Goal: Task Accomplishment & Management: Manage account settings

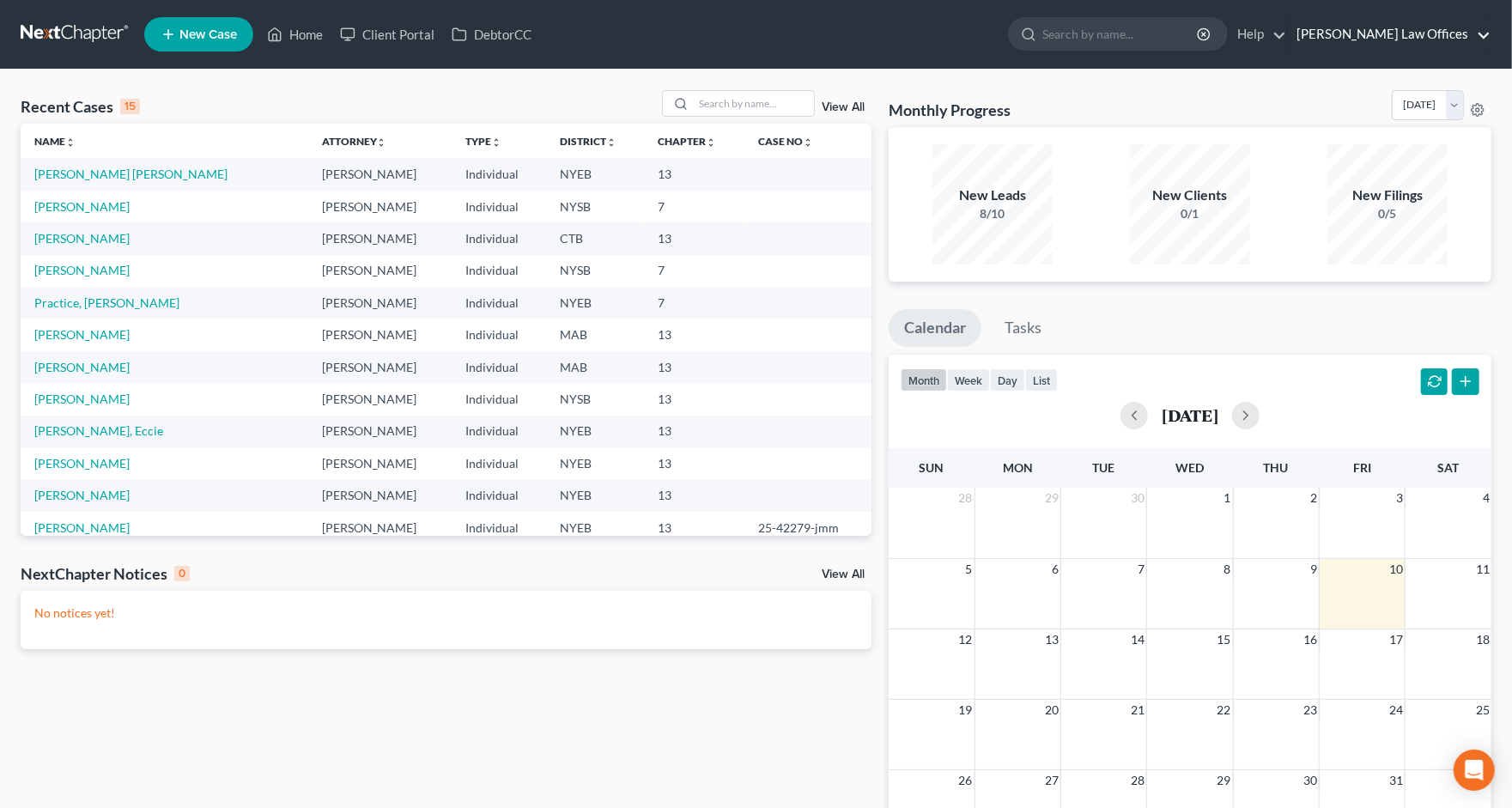
click at [1382, 31] on link "[PERSON_NAME] Law Offices" at bounding box center [1388, 34] width 202 height 31
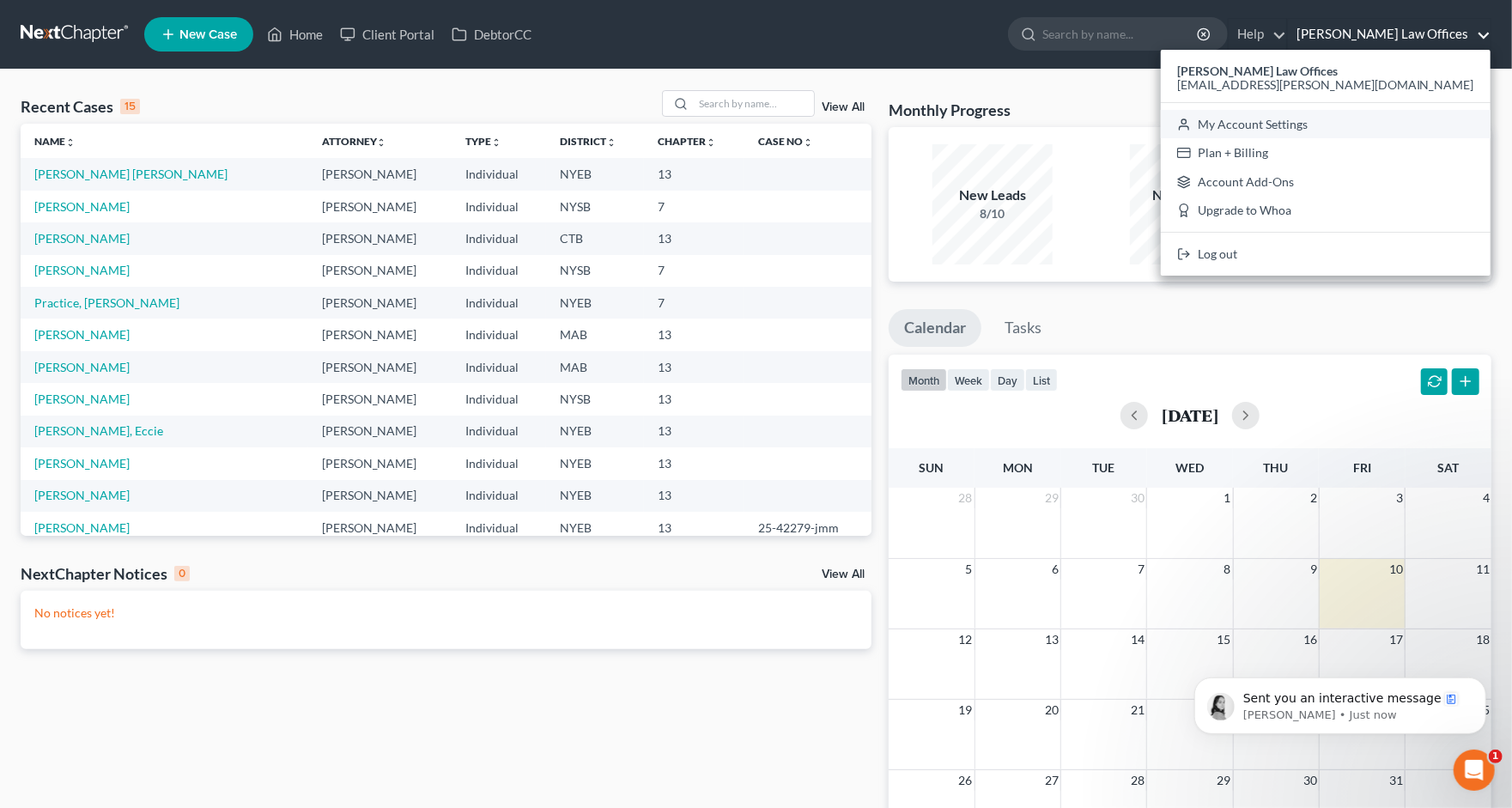
click at [1353, 128] on link "My Account Settings" at bounding box center [1325, 125] width 330 height 29
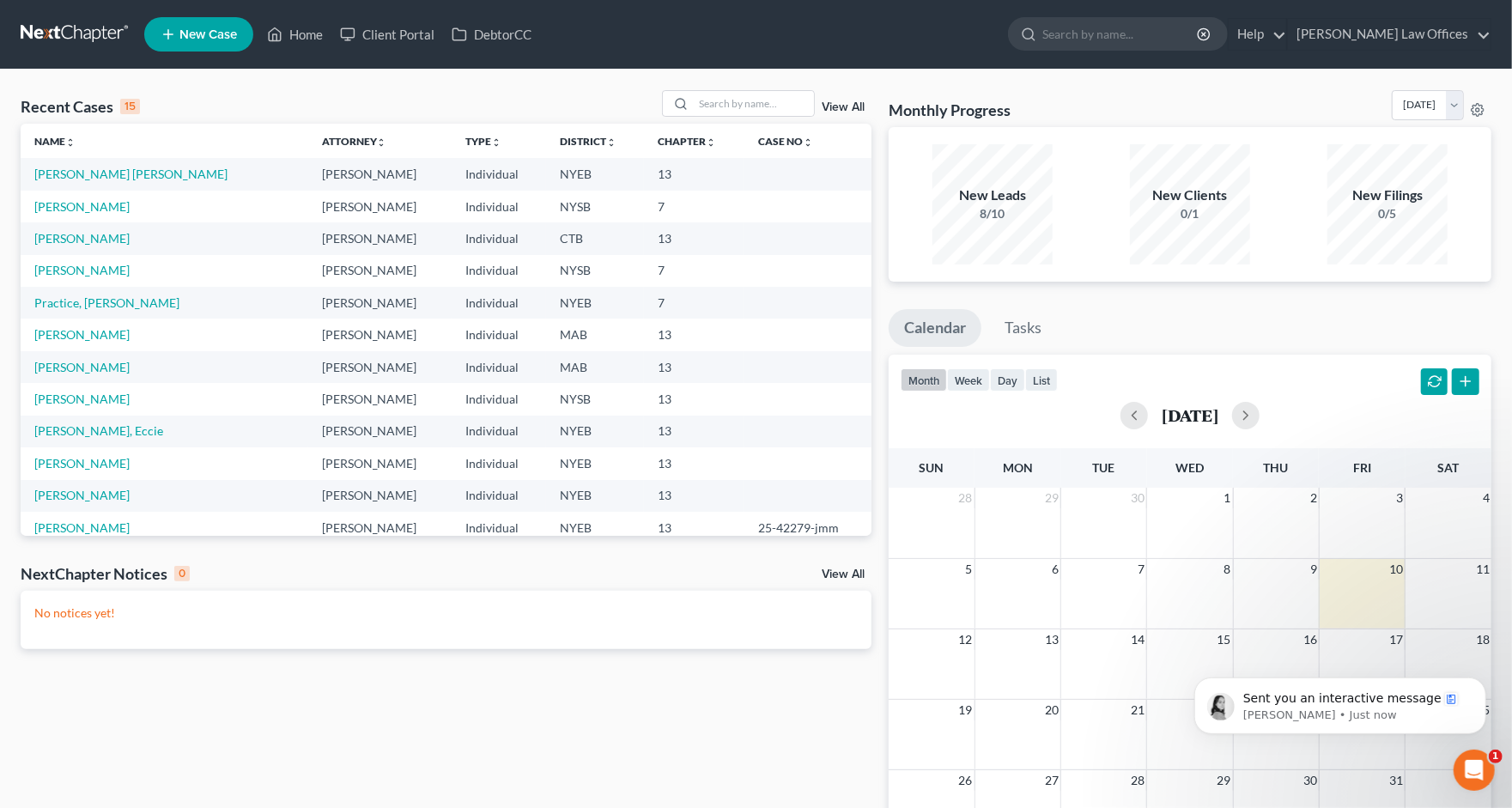
select select "24"
select select "35"
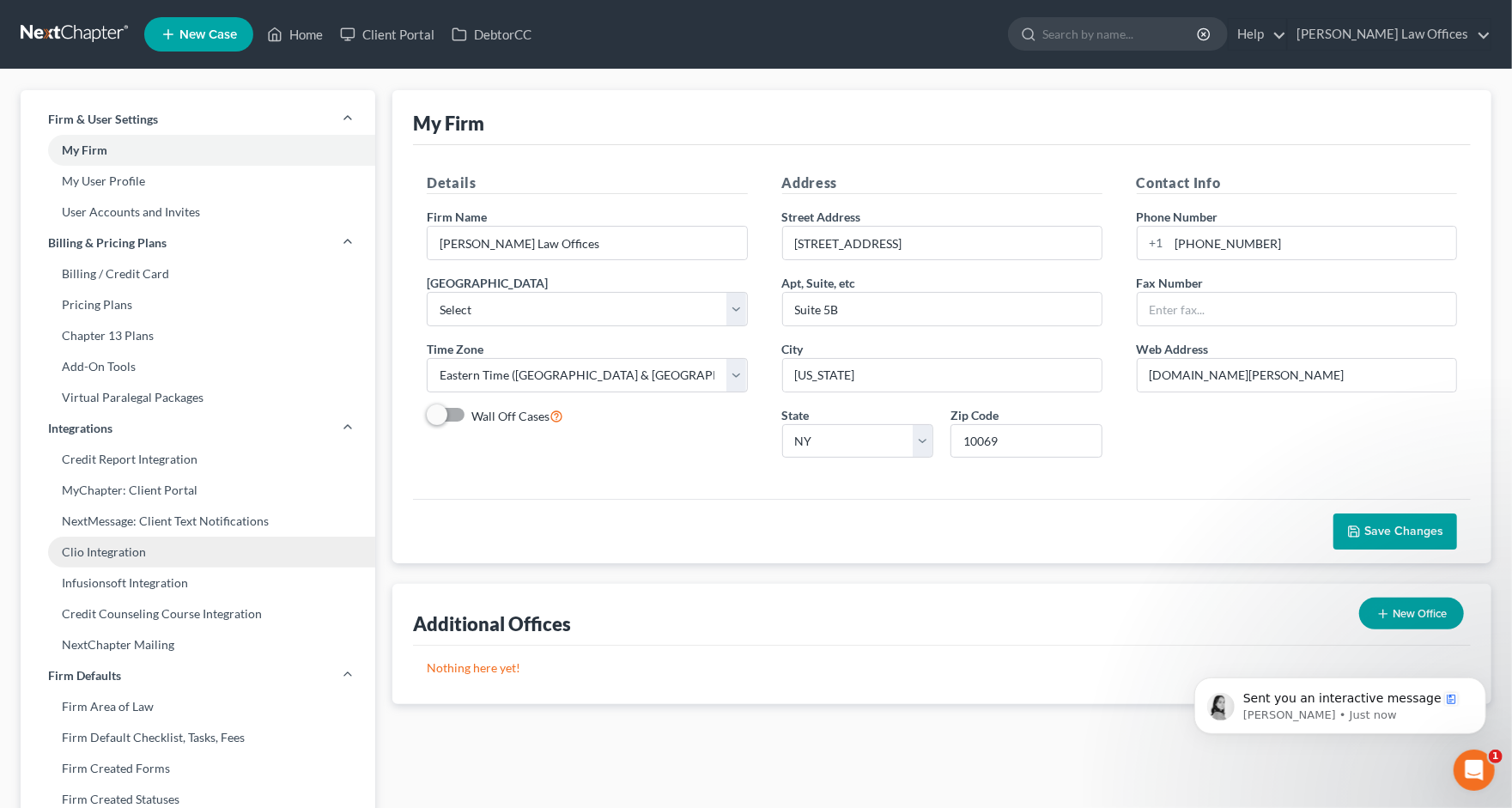
click at [159, 557] on link "Clio Integration" at bounding box center [197, 552] width 355 height 31
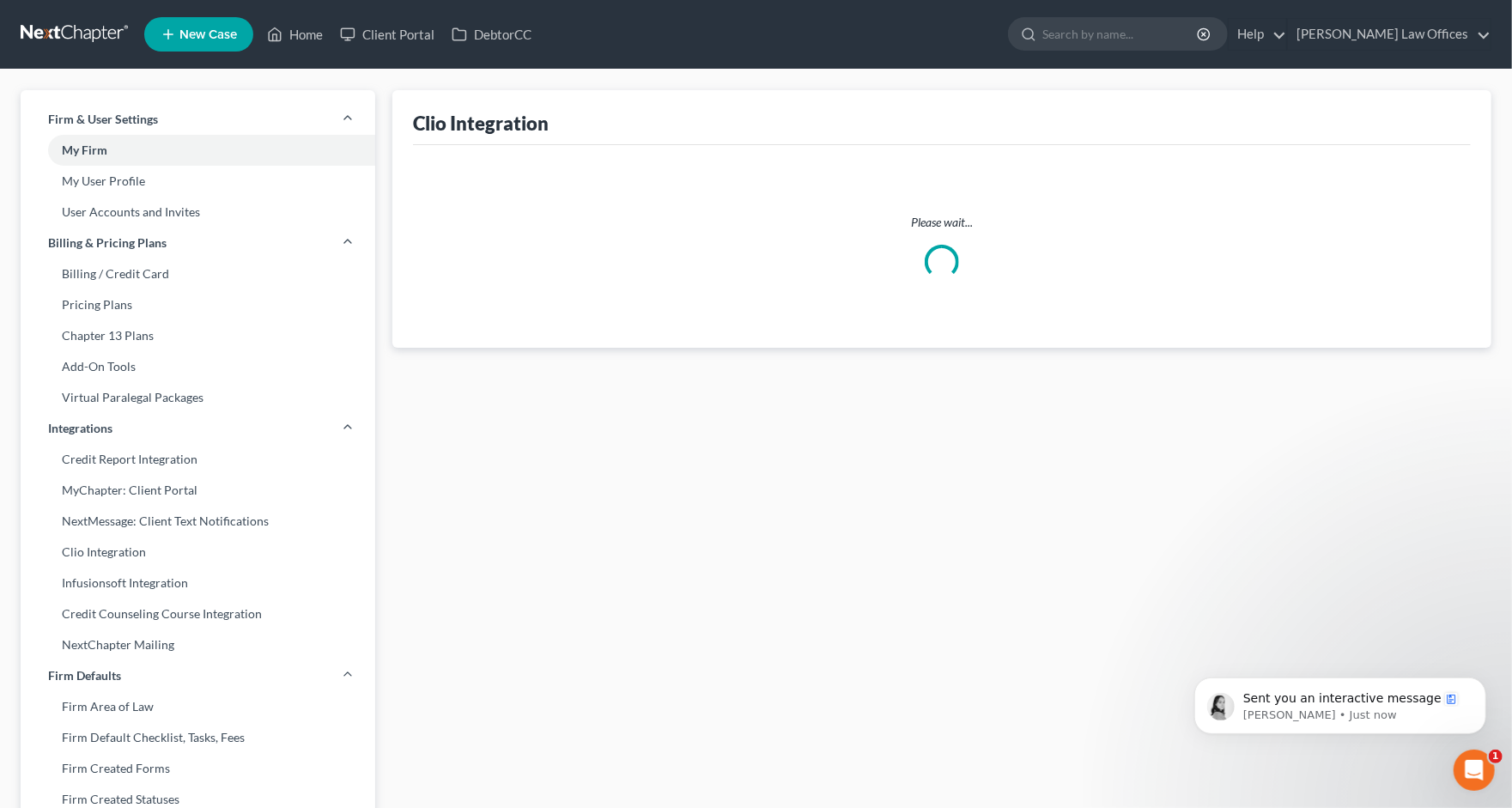
select select "1"
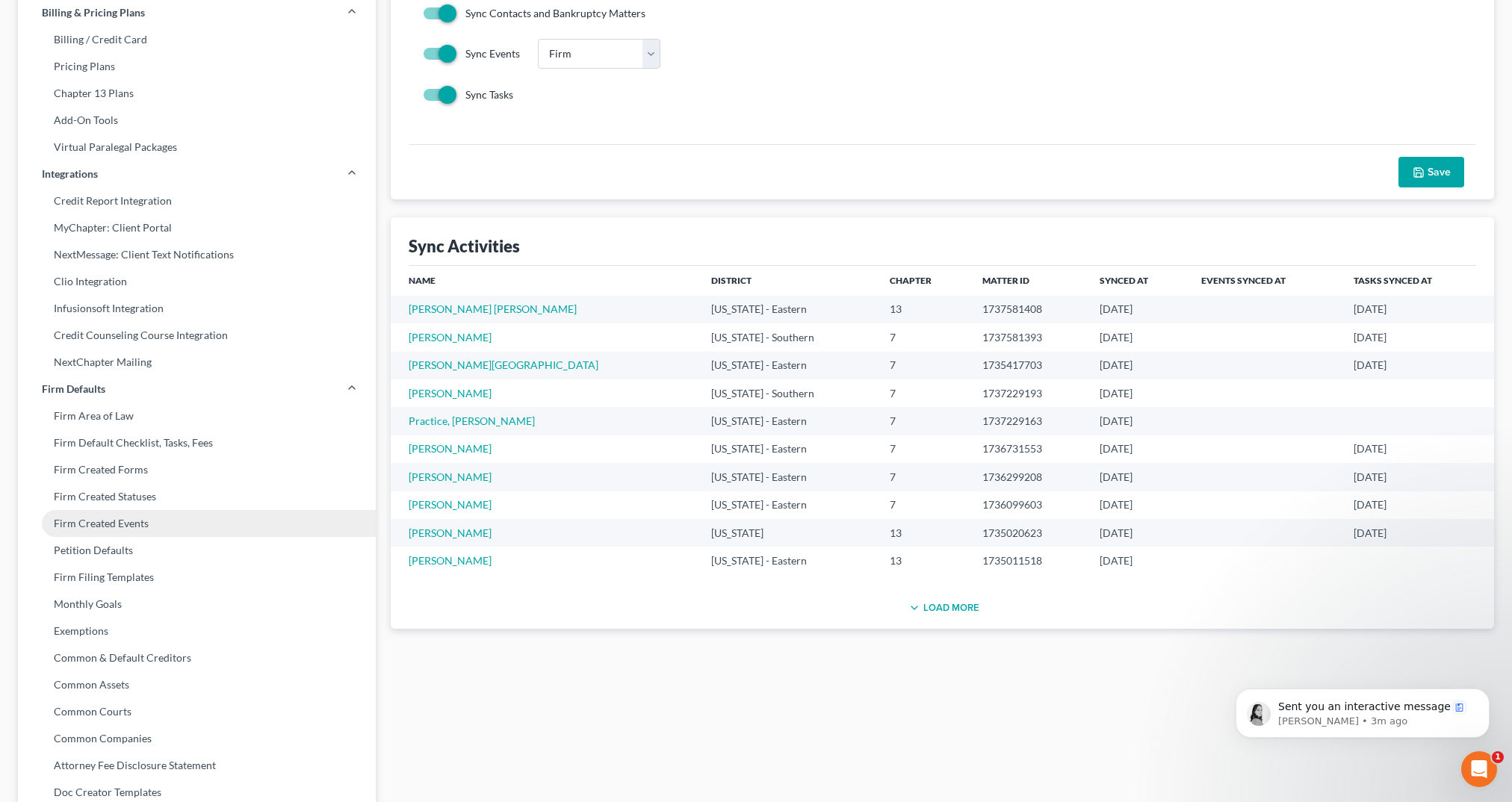
scroll to position [210, 0]
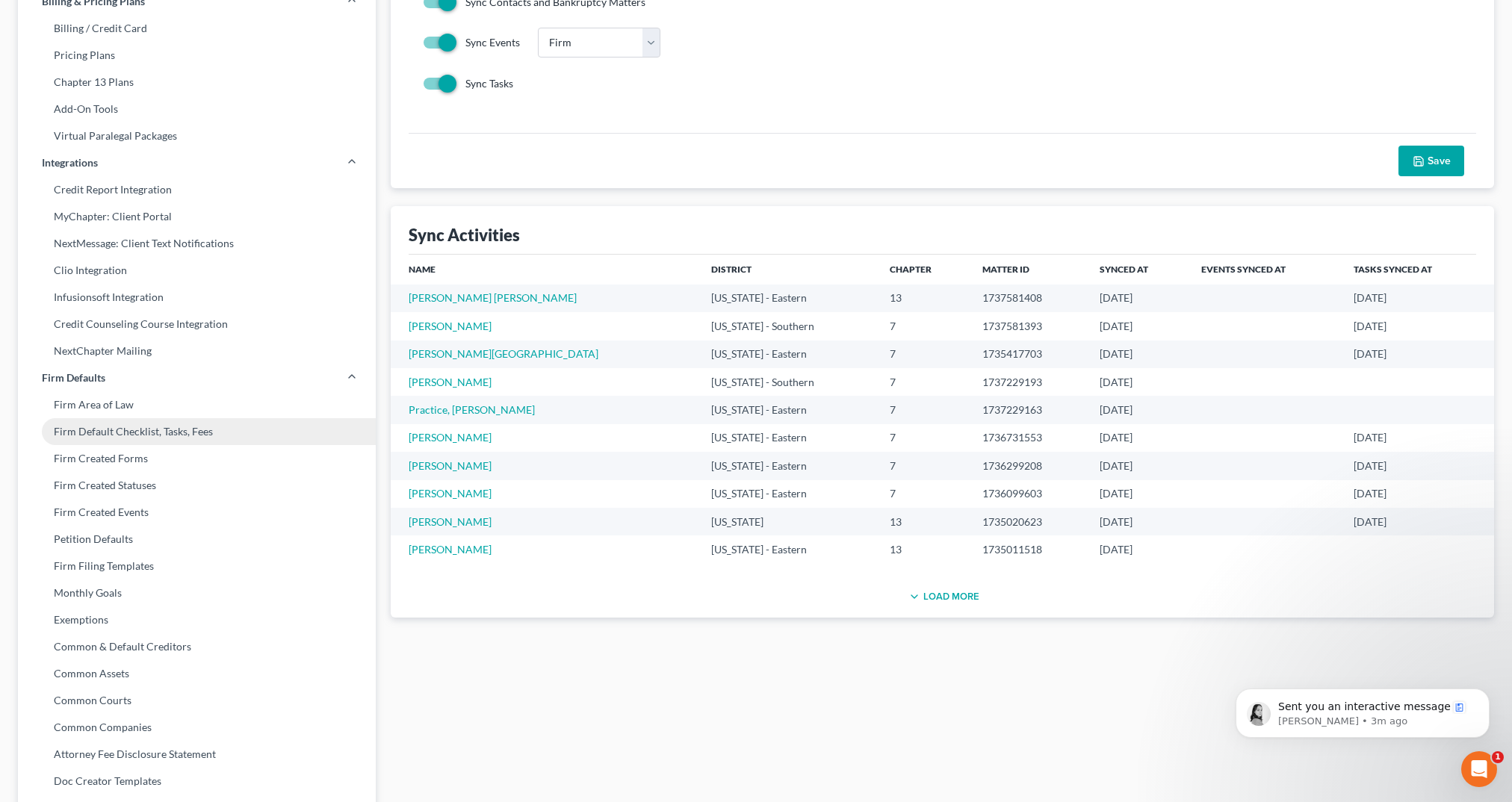
click at [160, 429] on link "Firm Default Checklist, Tasks, Fees" at bounding box center [196, 432] width 358 height 27
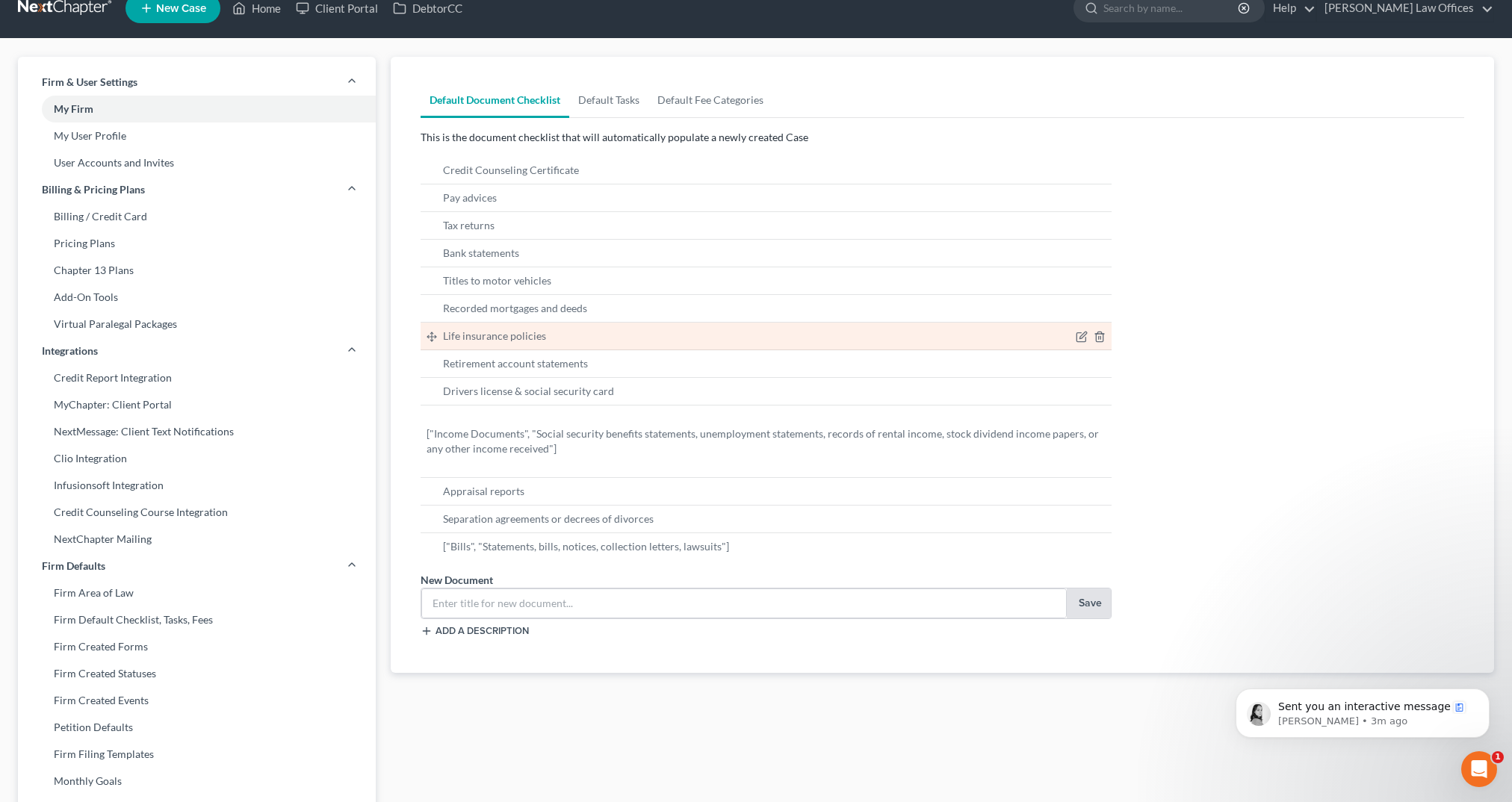
scroll to position [31, 0]
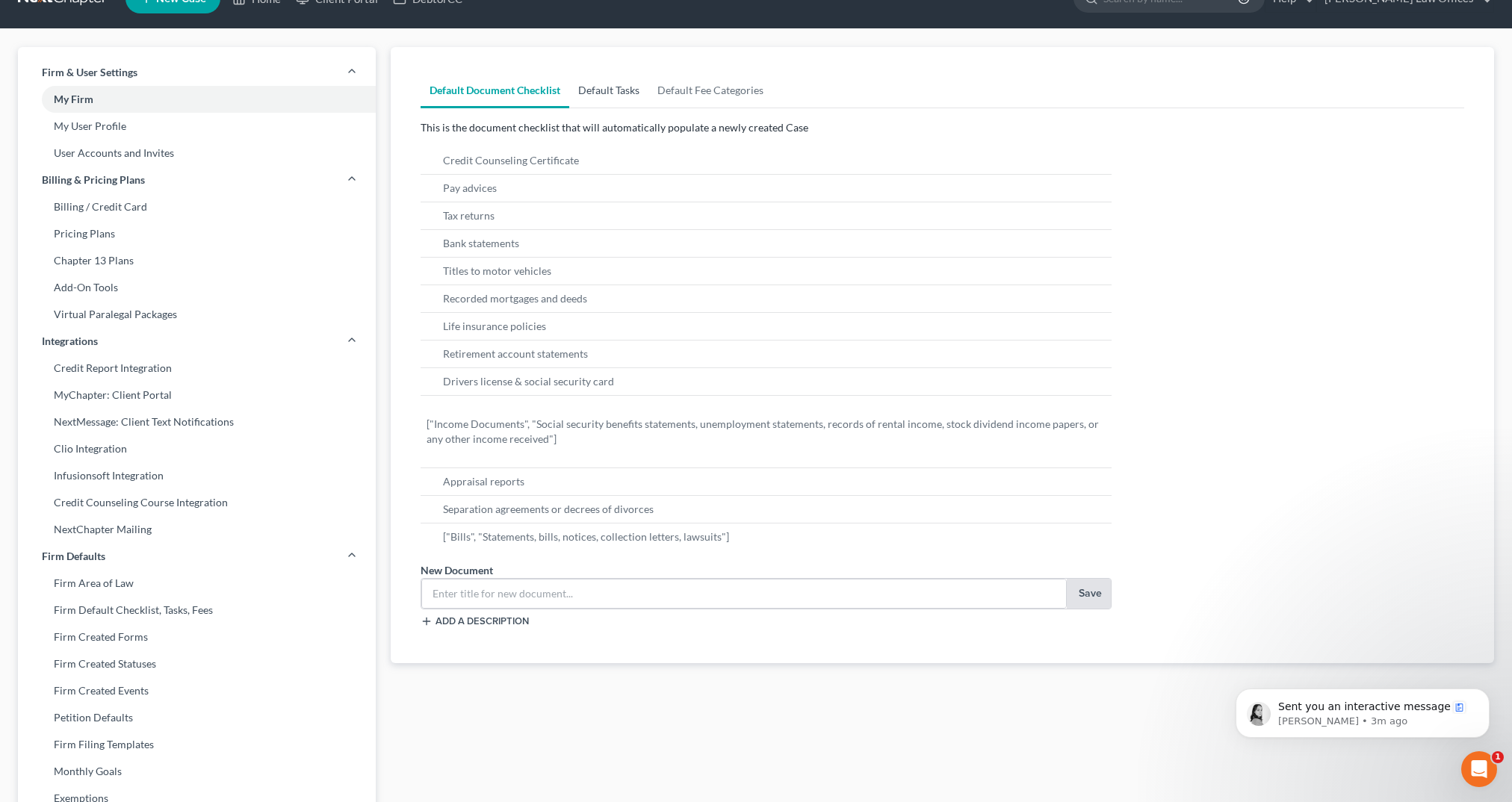
click at [620, 98] on link "Default Tasks" at bounding box center [609, 90] width 79 height 36
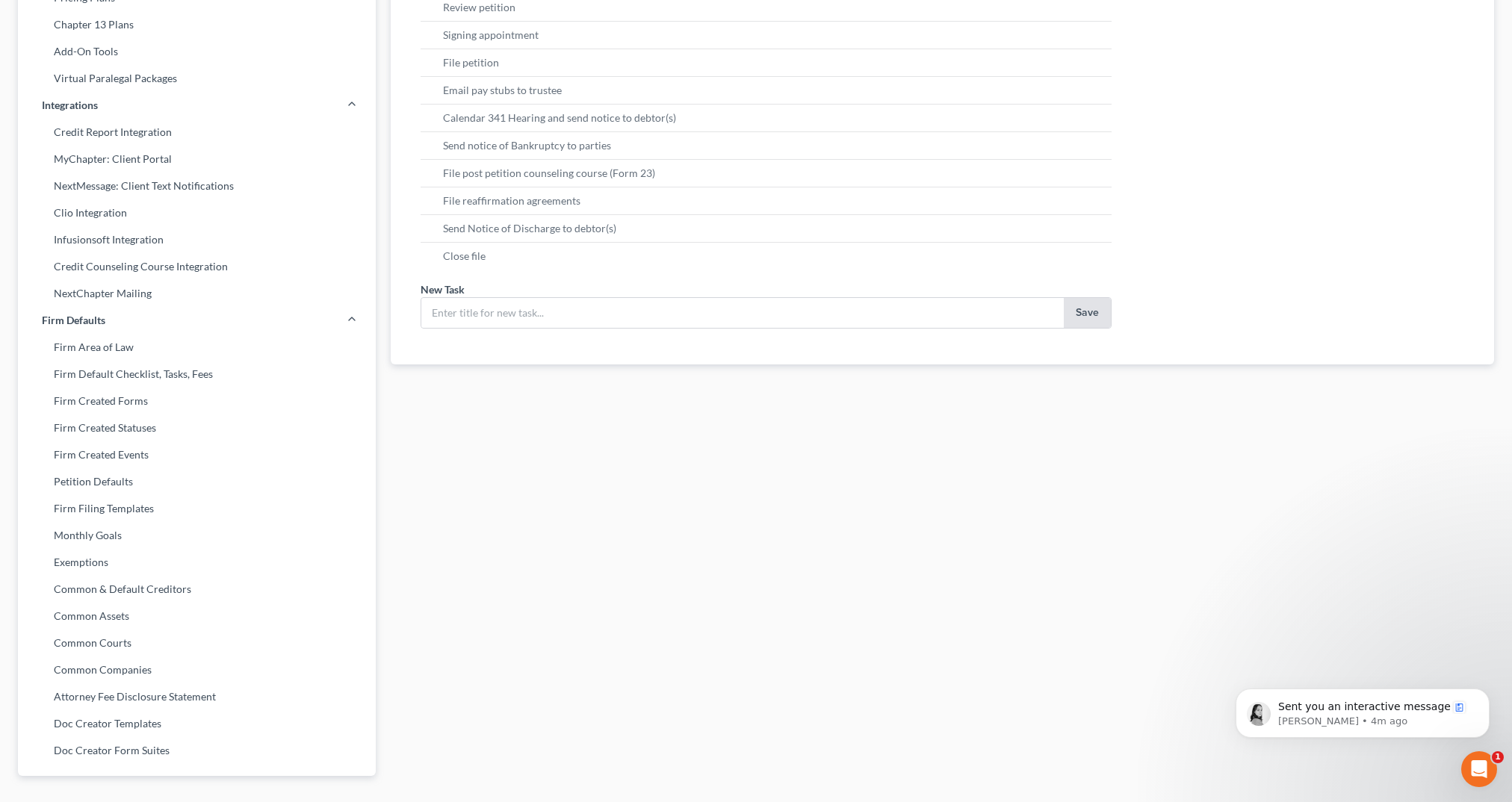
scroll to position [0, 0]
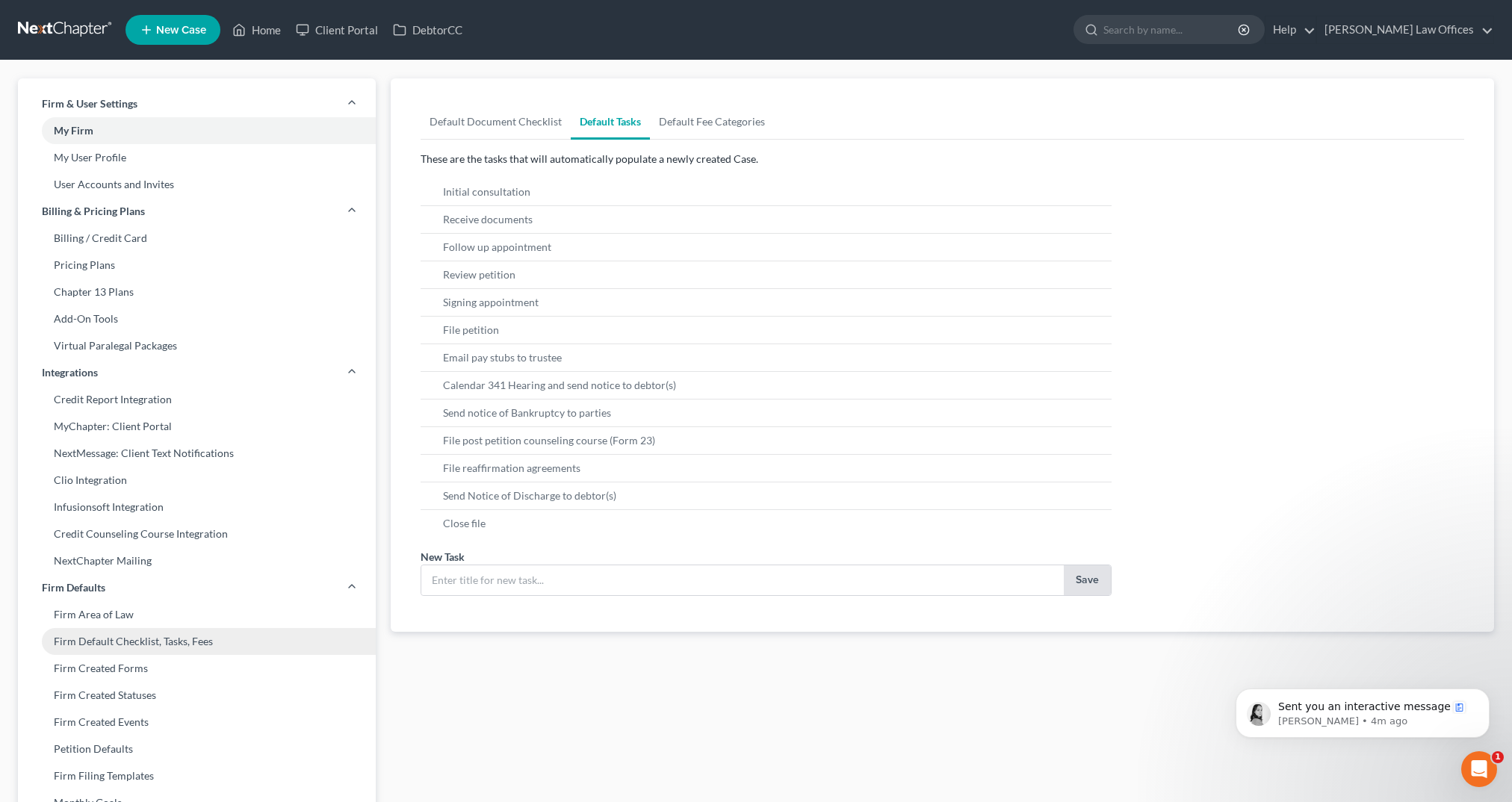
click at [225, 635] on link "Firm Default Checklist, Tasks, Fees" at bounding box center [196, 641] width 358 height 27
click at [213, 640] on link "Firm Default Checklist, Tasks, Fees" at bounding box center [196, 641] width 358 height 27
click at [47, 637] on link "Firm Default Checklist, Tasks, Fees" at bounding box center [196, 641] width 358 height 27
click at [275, 26] on link "Home" at bounding box center [257, 30] width 64 height 27
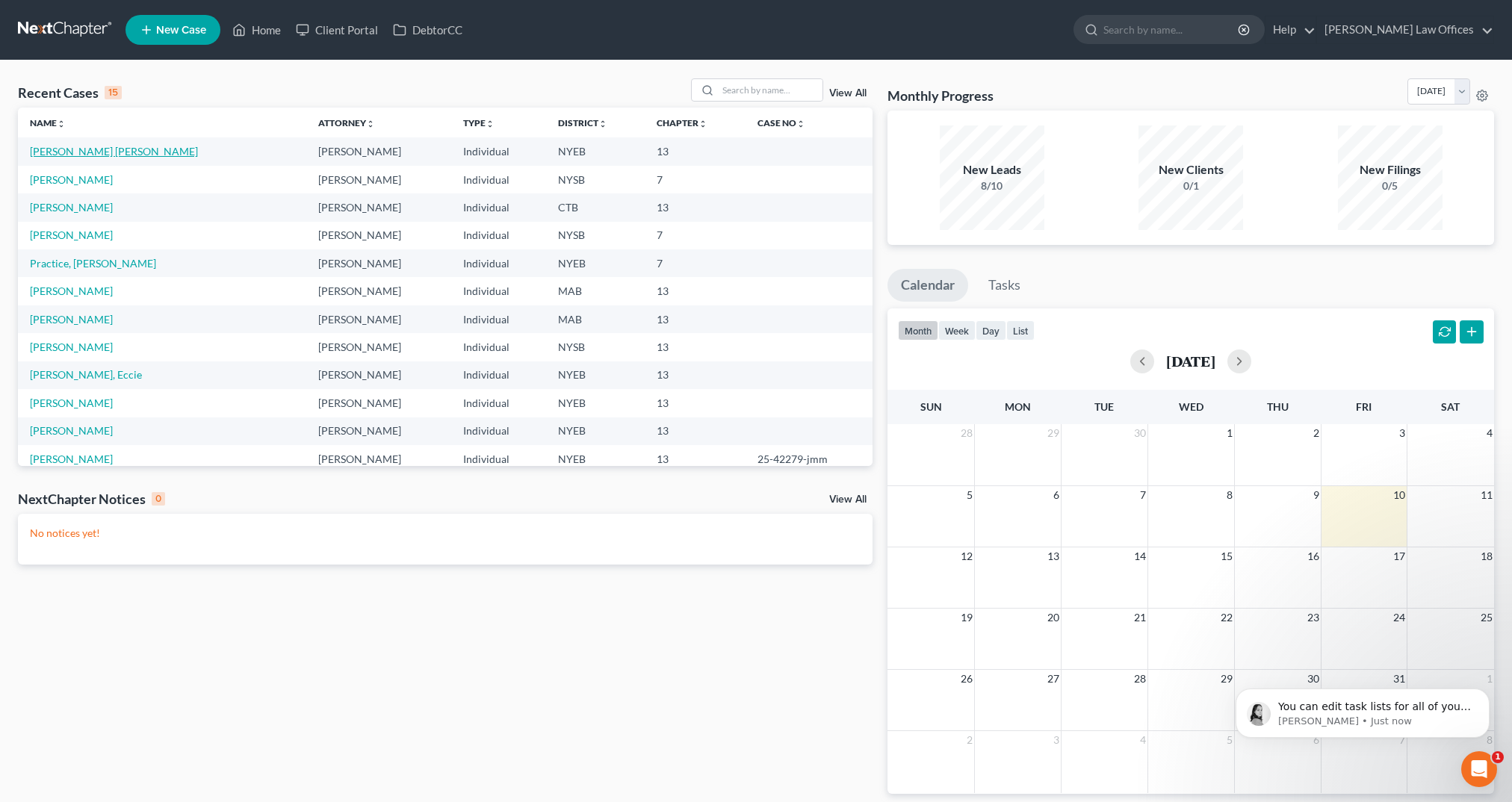
click at [95, 155] on link "[PERSON_NAME] [PERSON_NAME]" at bounding box center [114, 151] width 168 height 13
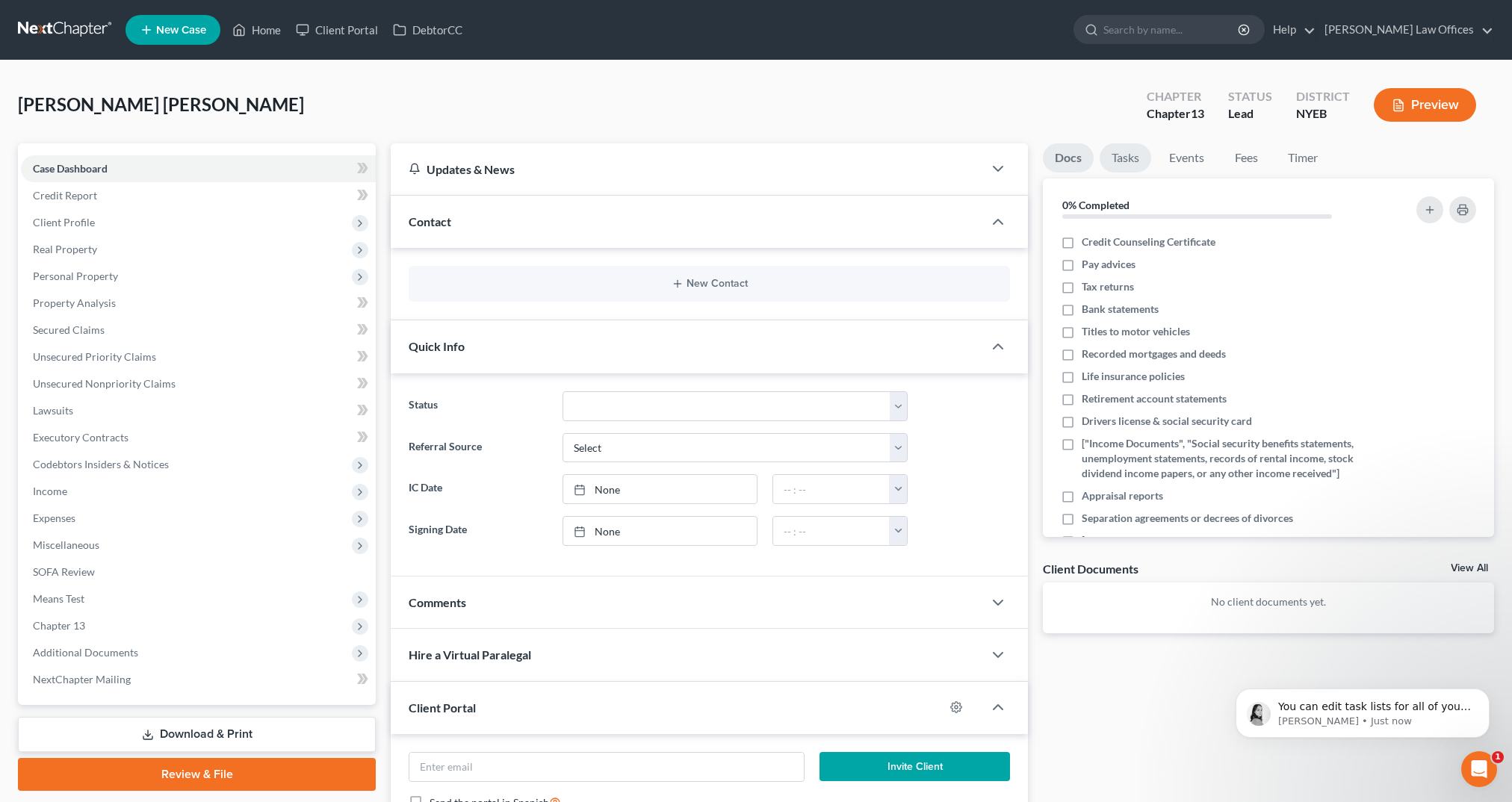
click at [1113, 151] on link "Tasks" at bounding box center [1125, 158] width 52 height 29
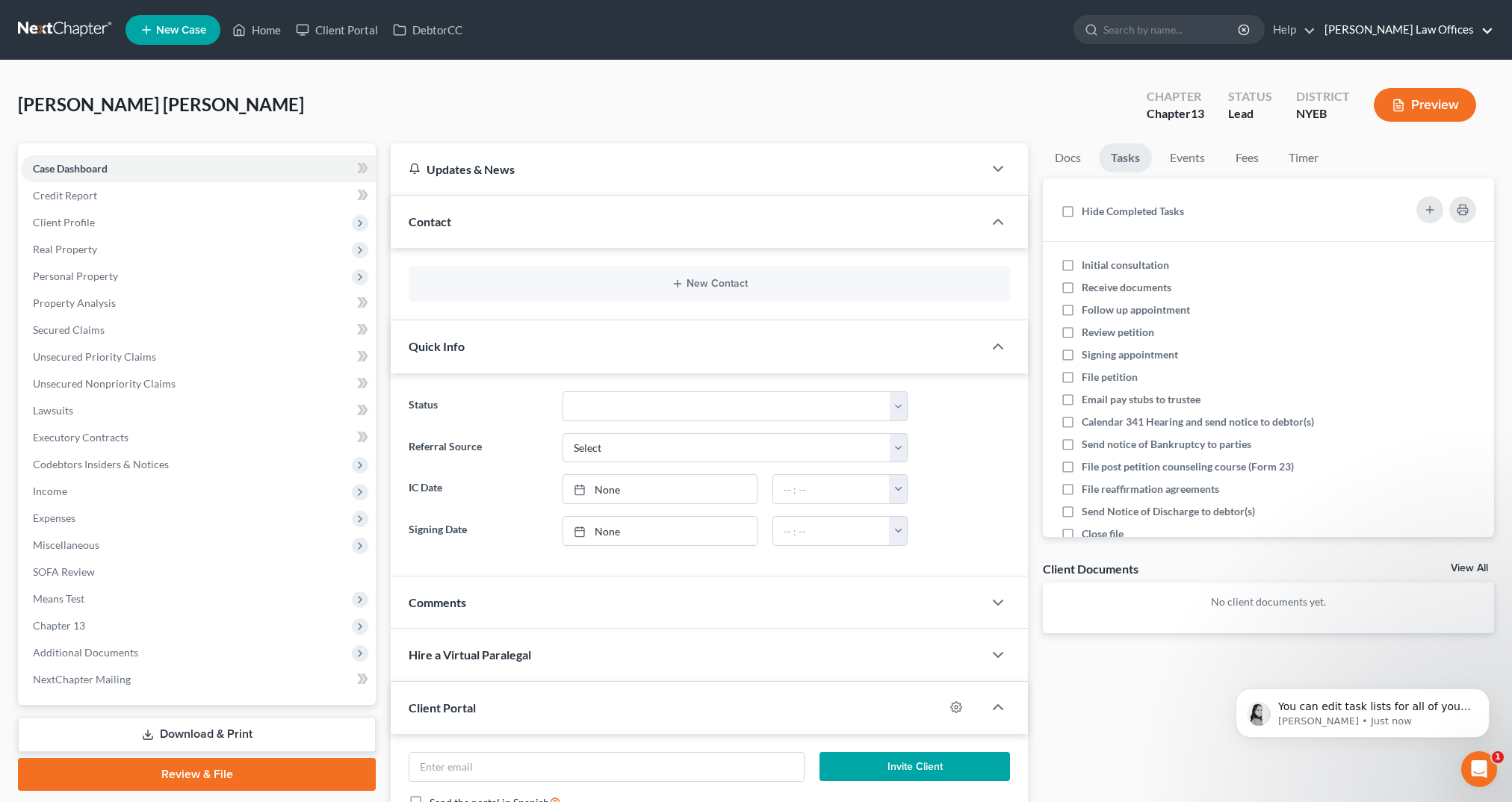
click at [1315, 37] on link "[PERSON_NAME] Law Offices" at bounding box center [1405, 30] width 176 height 27
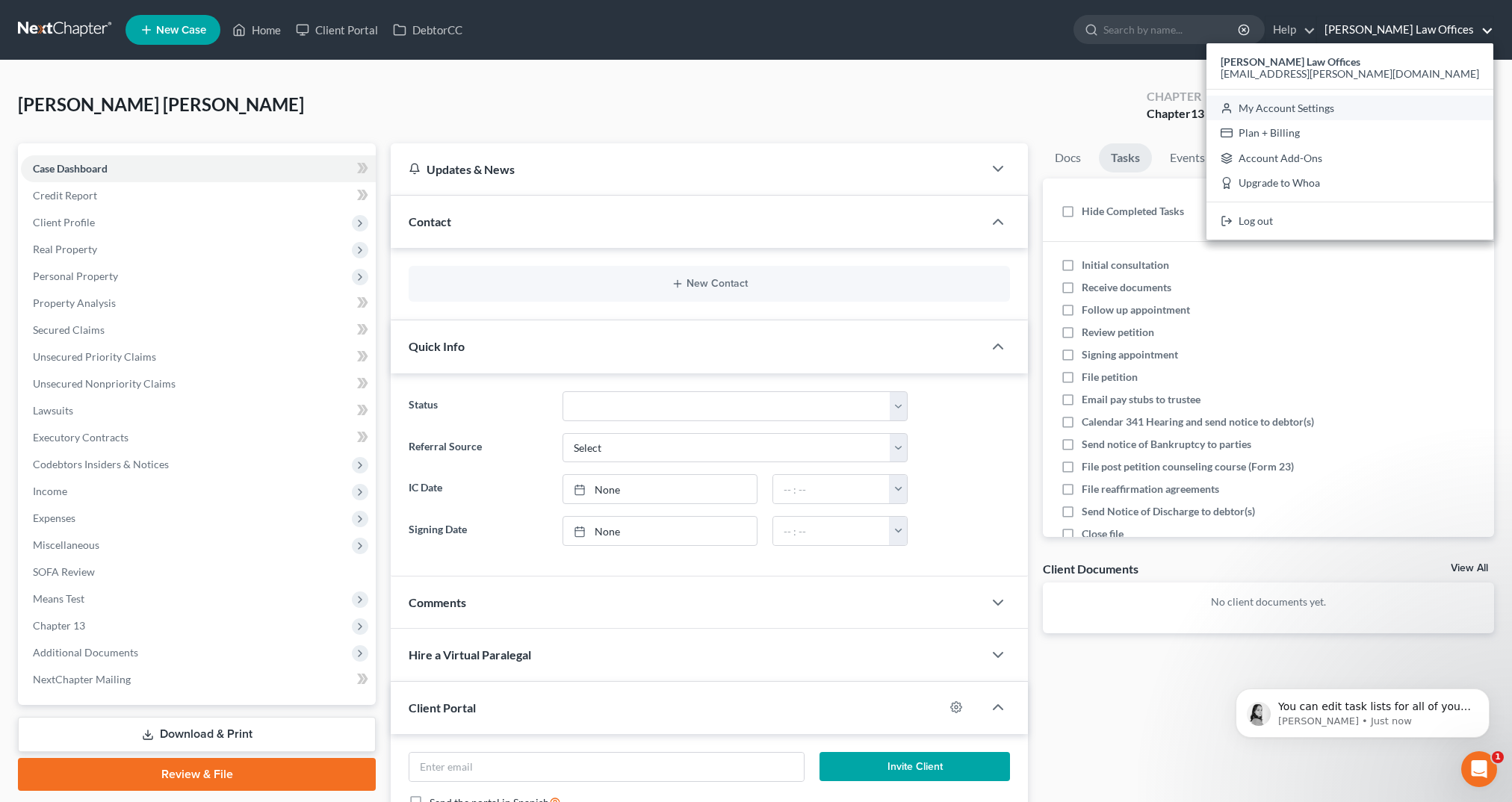
click at [1315, 108] on link "My Account Settings" at bounding box center [1351, 109] width 287 height 25
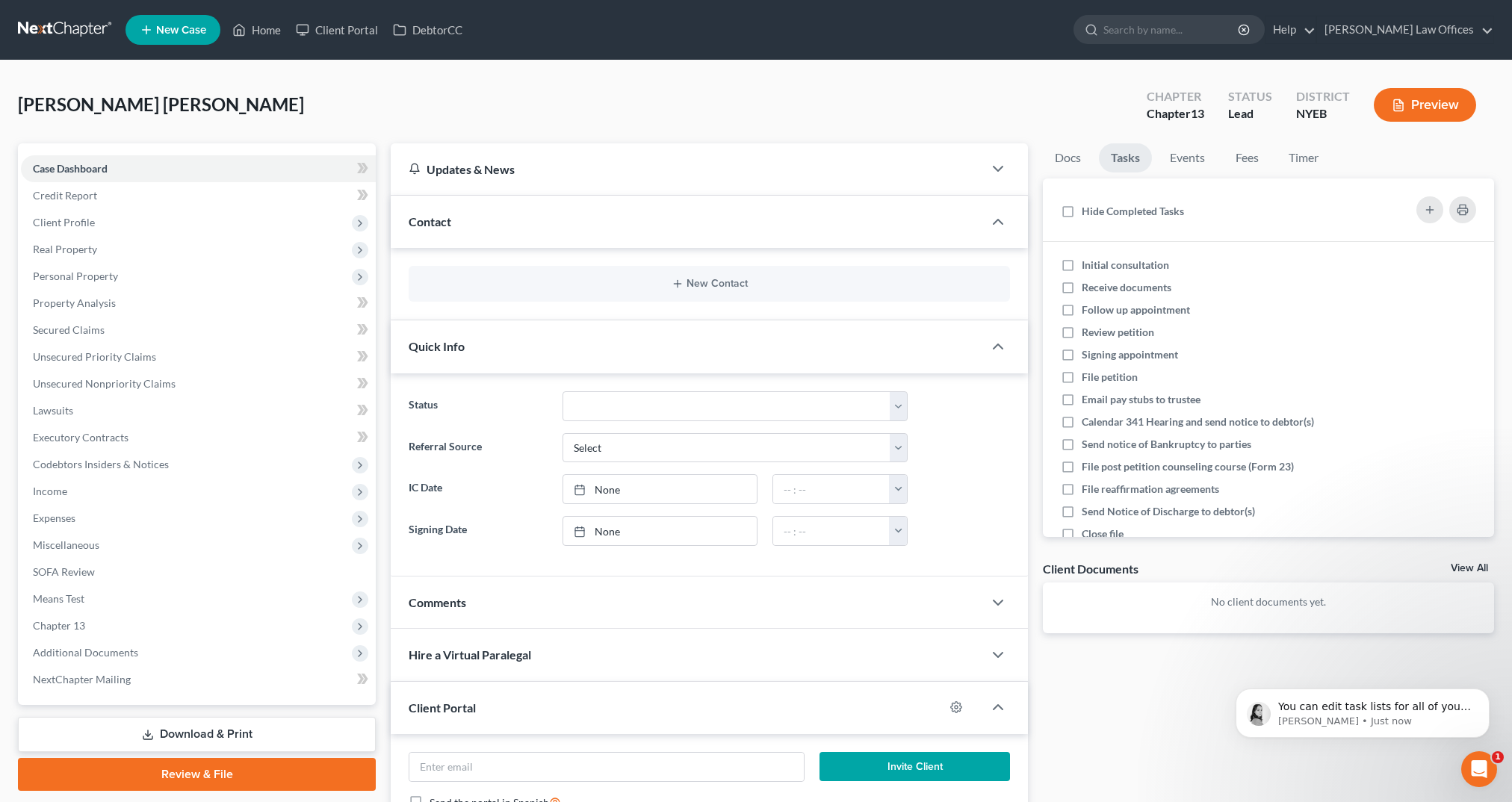
select select "53"
select select "24"
select select "35"
